Goal: Task Accomplishment & Management: Manage account settings

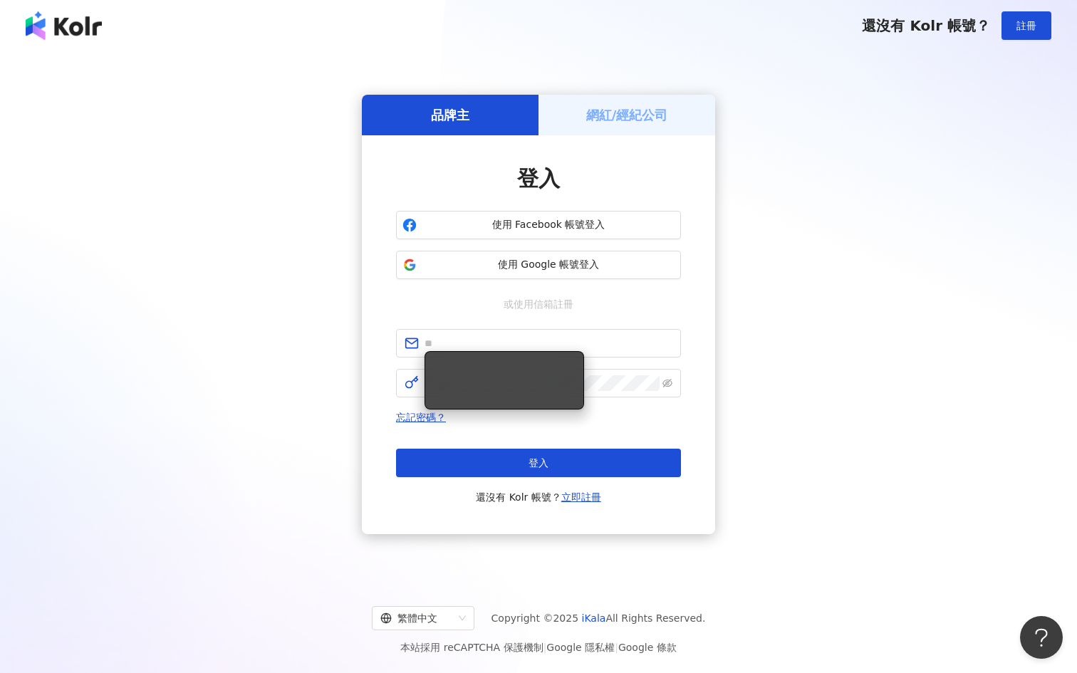
click at [588, 117] on h5 "網紅/經紀公司" at bounding box center [627, 115] width 82 height 18
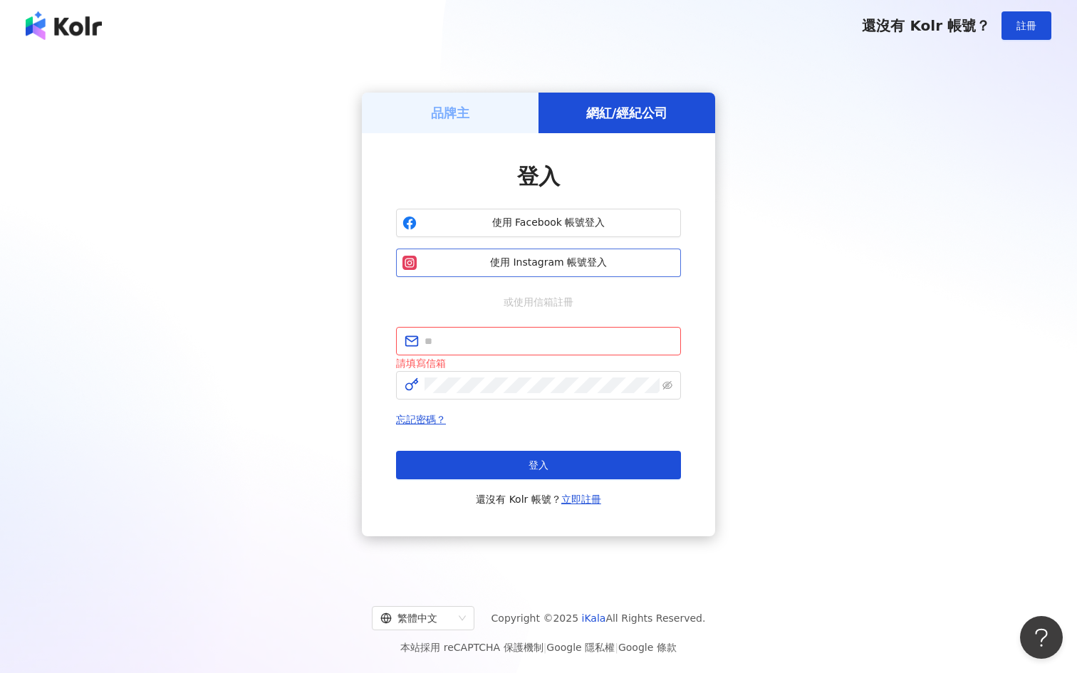
click at [493, 256] on span "使用 Instagram 帳號登入" at bounding box center [548, 263] width 252 height 14
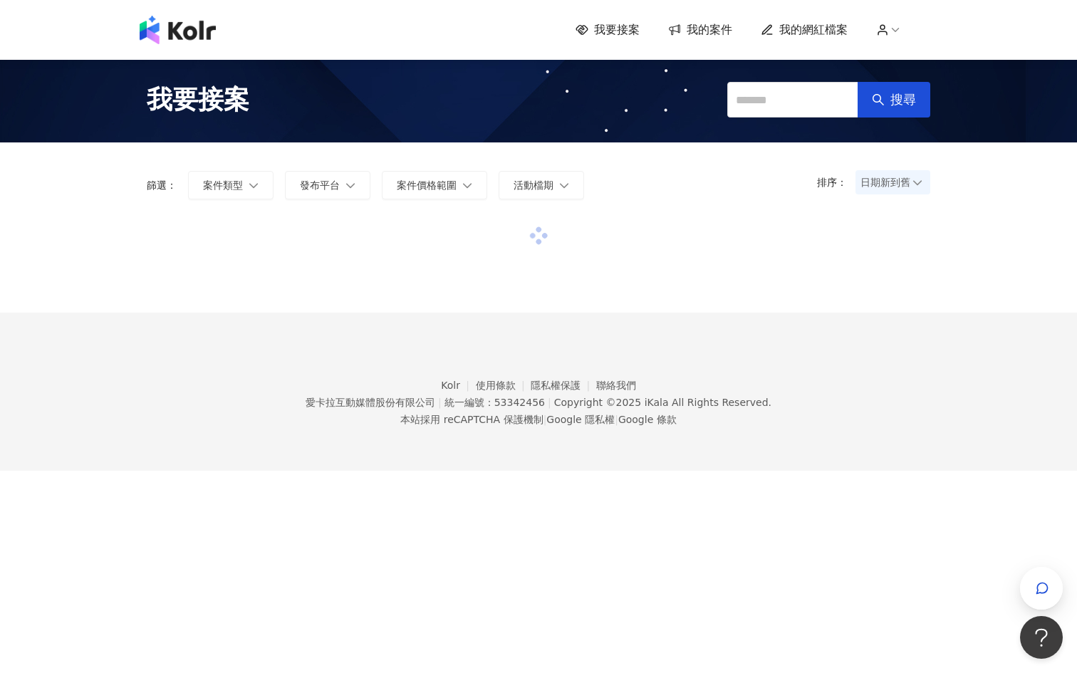
click at [798, 33] on span "我的網紅檔案" at bounding box center [813, 30] width 68 height 16
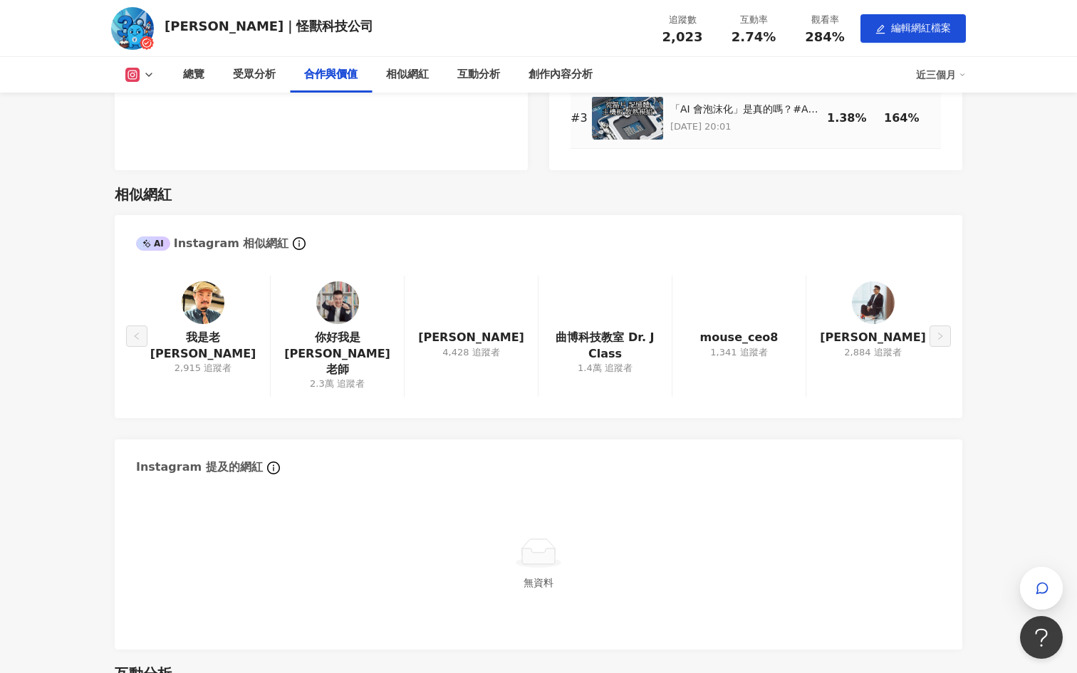
scroll to position [1766, 0]
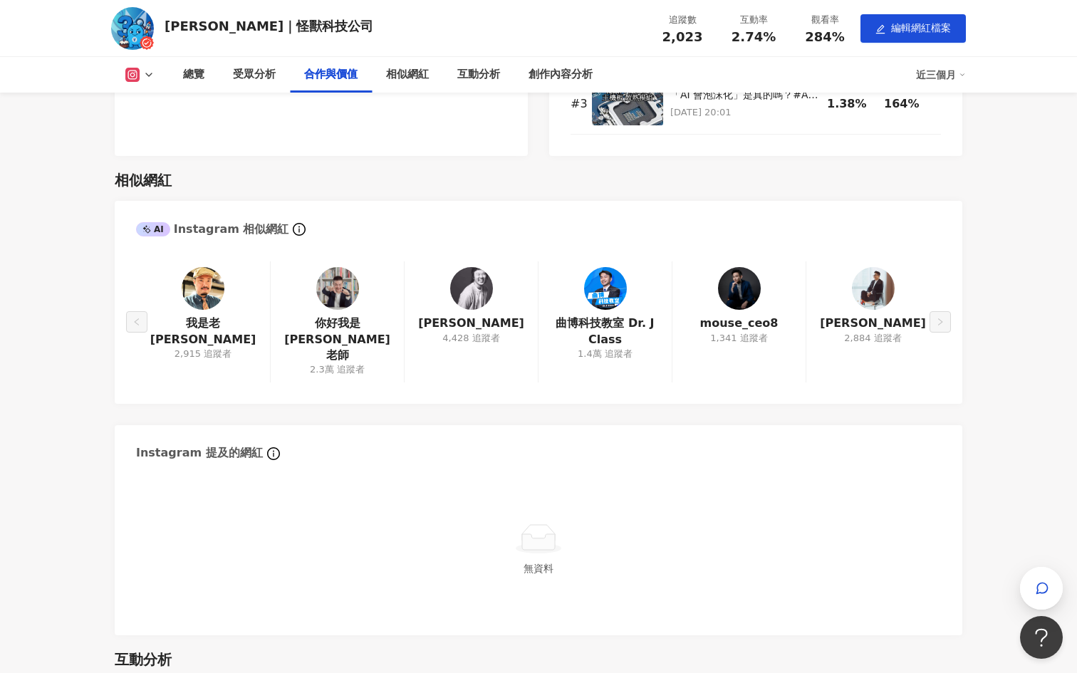
click at [207, 297] on img at bounding box center [203, 288] width 43 height 43
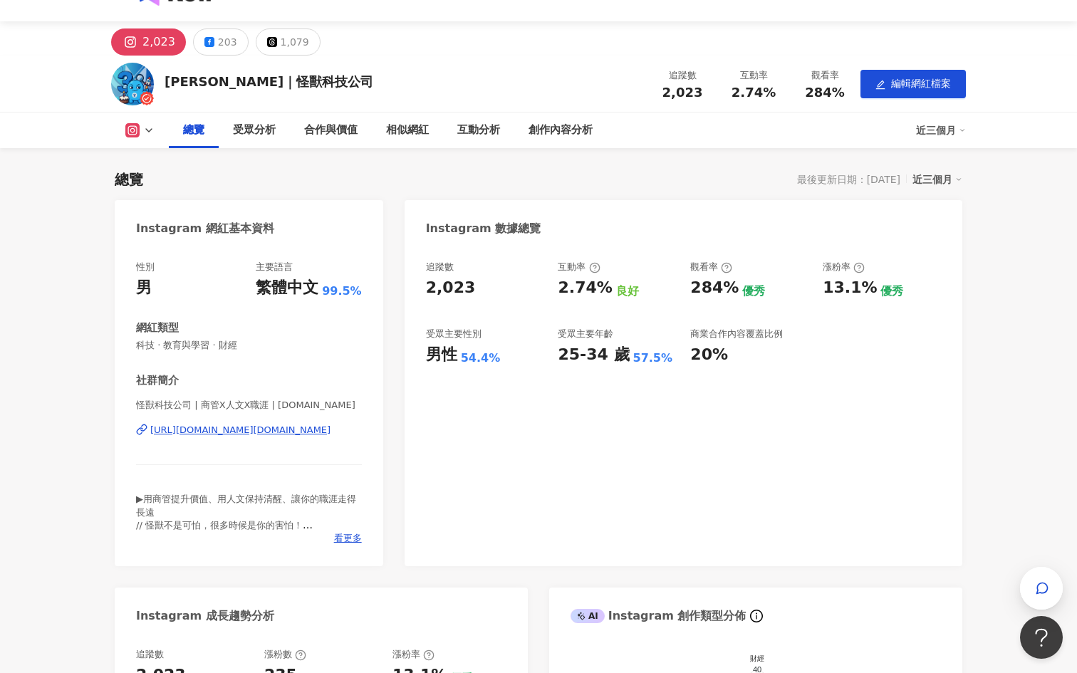
scroll to position [25, 0]
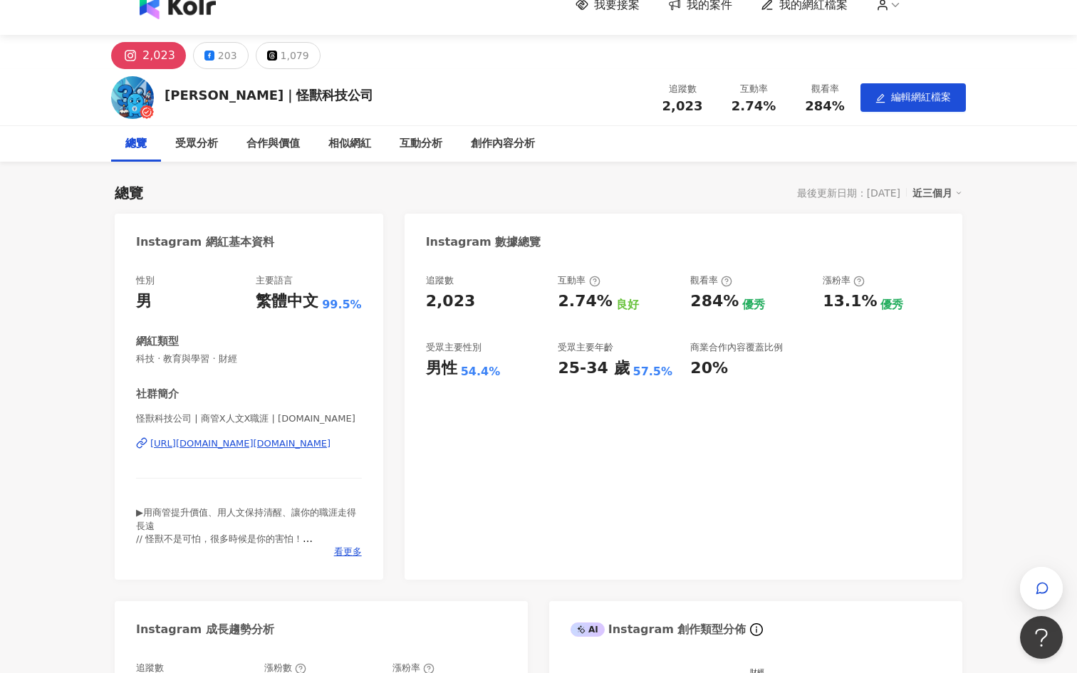
click at [930, 189] on div "近三個月" at bounding box center [937, 193] width 50 height 19
click at [939, 222] on link "近六個月" at bounding box center [943, 222] width 40 height 16
click at [925, 197] on div "近六個月" at bounding box center [937, 193] width 50 height 19
click at [926, 216] on link "近六個月" at bounding box center [943, 222] width 40 height 16
